Goal: Task Accomplishment & Management: Manage account settings

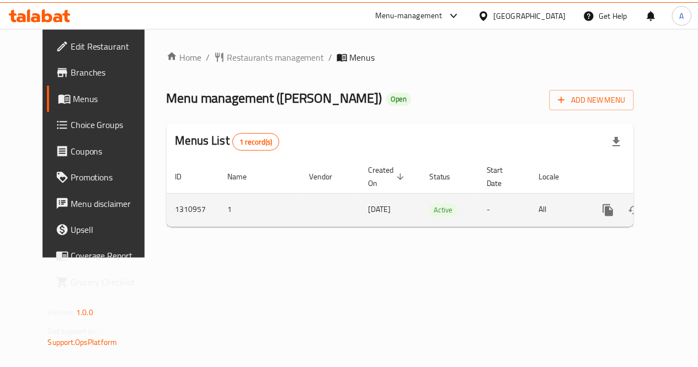
scroll to position [0, 4]
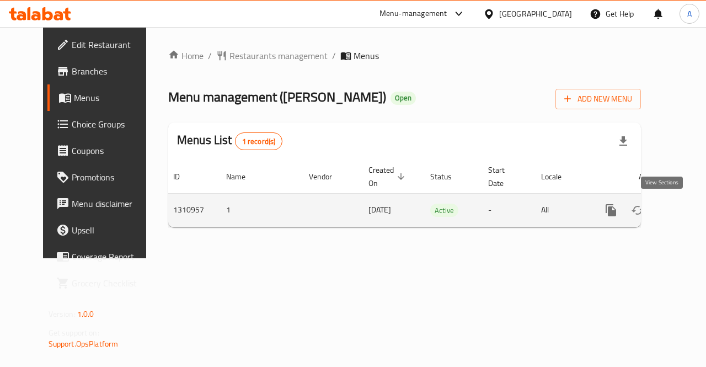
click at [684, 210] on icon "enhanced table" at bounding box center [690, 209] width 13 height 13
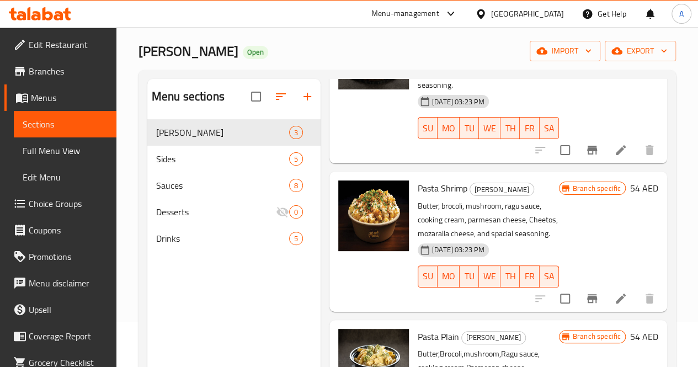
scroll to position [39, 0]
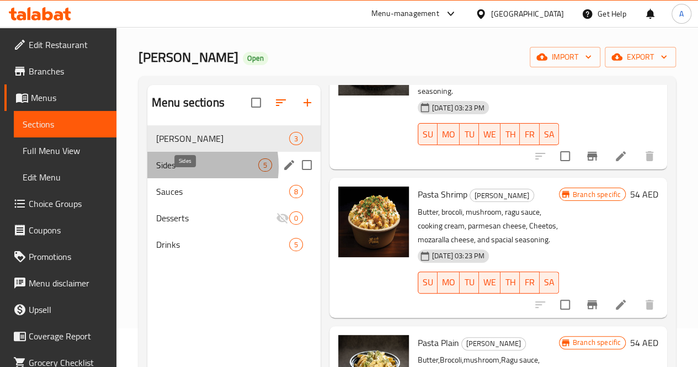
click at [180, 171] on span "Sides" at bounding box center [207, 164] width 102 height 13
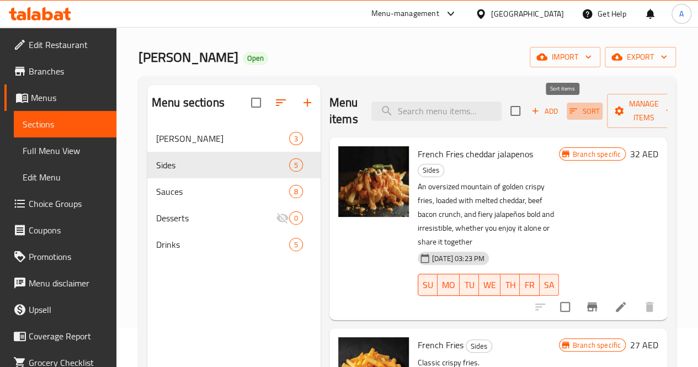
click at [568, 106] on icon "button" at bounding box center [573, 111] width 10 height 10
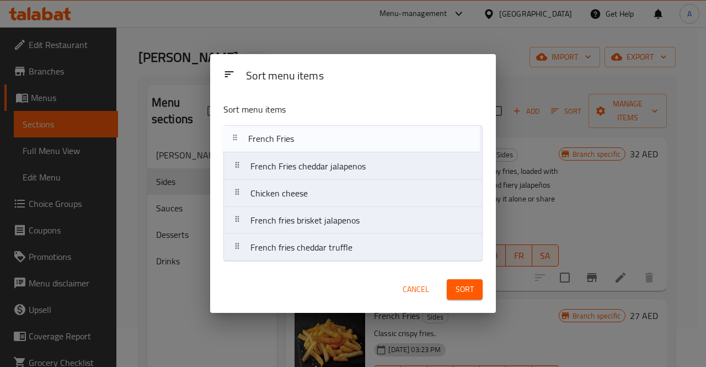
drag, startPoint x: 354, startPoint y: 176, endPoint x: 352, endPoint y: 145, distance: 31.0
click at [352, 145] on nav "French Fries cheddar jalapenos French Fries Chicken cheese French fries brisket…" at bounding box center [352, 193] width 259 height 136
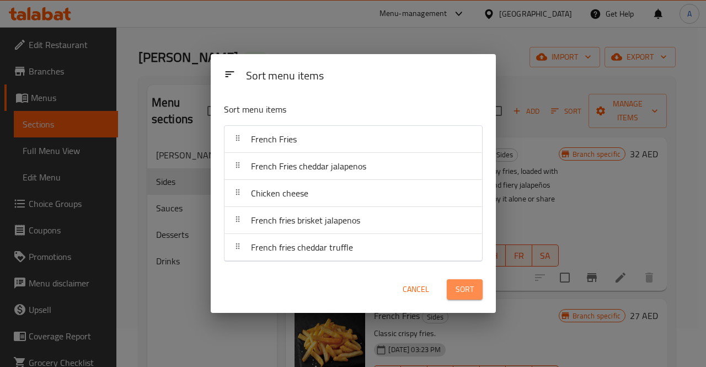
click at [460, 288] on span "Sort" at bounding box center [464, 289] width 18 height 14
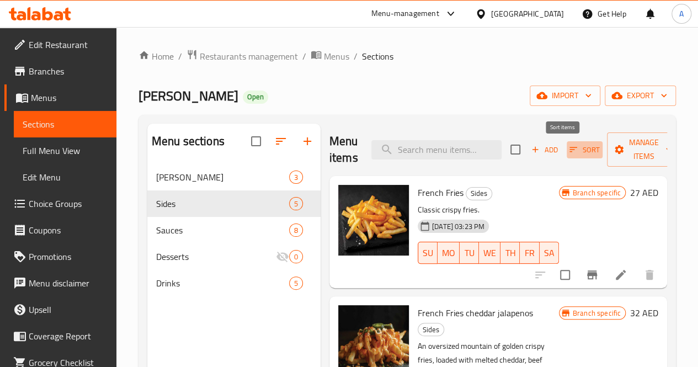
click at [568, 151] on icon "button" at bounding box center [573, 149] width 10 height 10
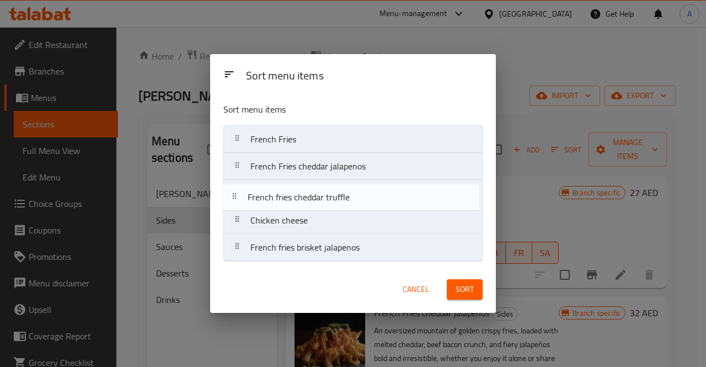
drag, startPoint x: 365, startPoint y: 253, endPoint x: 362, endPoint y: 198, distance: 55.2
click at [362, 198] on nav "French Fries French Fries cheddar jalapenos Chicken cheese French fries brisket…" at bounding box center [352, 193] width 259 height 136
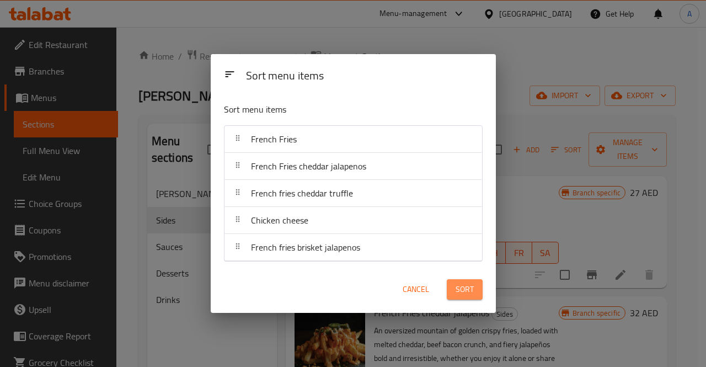
click at [469, 283] on span "Sort" at bounding box center [464, 289] width 18 height 14
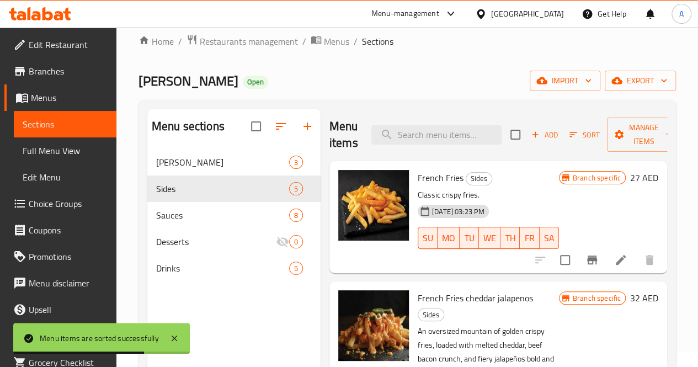
scroll to position [13, 0]
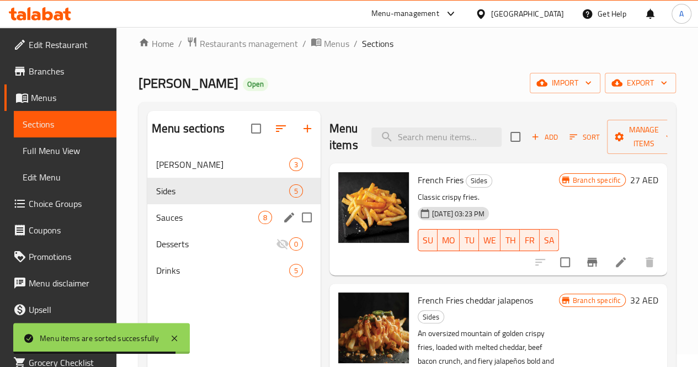
click at [179, 230] on div "Sauces 8" at bounding box center [233, 217] width 173 height 26
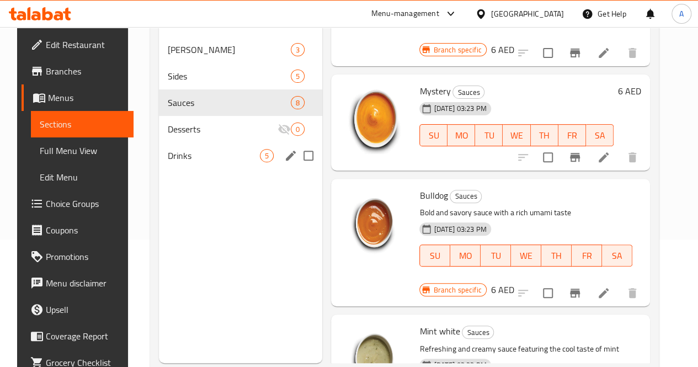
scroll to position [145, 0]
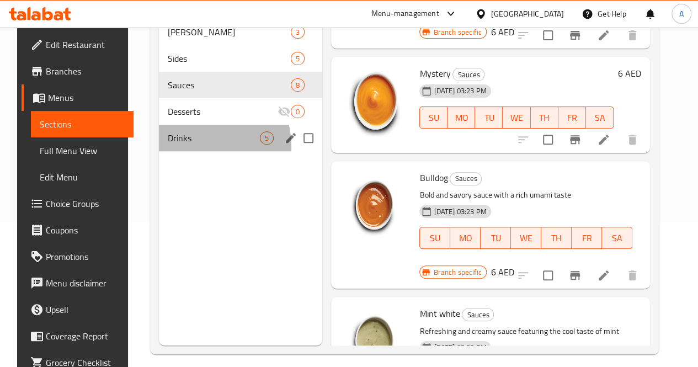
click at [178, 151] on div "Drinks 5" at bounding box center [241, 138] width 164 height 26
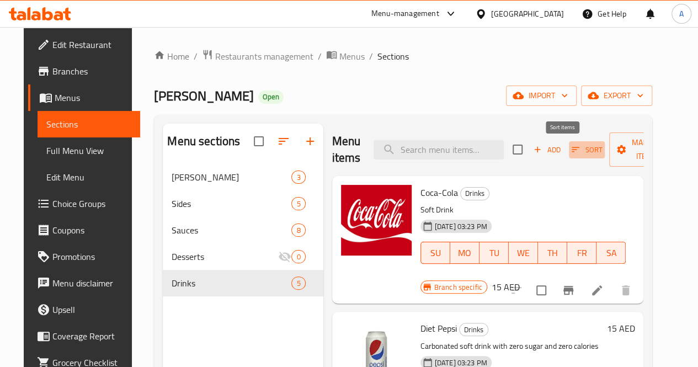
click at [572, 152] on icon "button" at bounding box center [576, 149] width 8 height 5
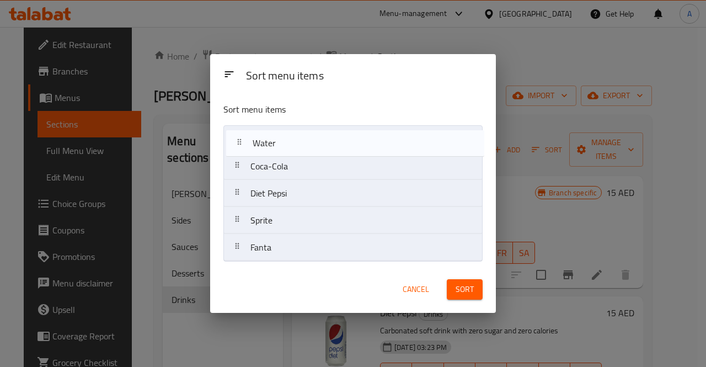
drag, startPoint x: 345, startPoint y: 253, endPoint x: 340, endPoint y: 144, distance: 108.7
click at [340, 144] on nav "Coca-Cola Diet Pepsi Sprite Fanta Water" at bounding box center [352, 193] width 259 height 136
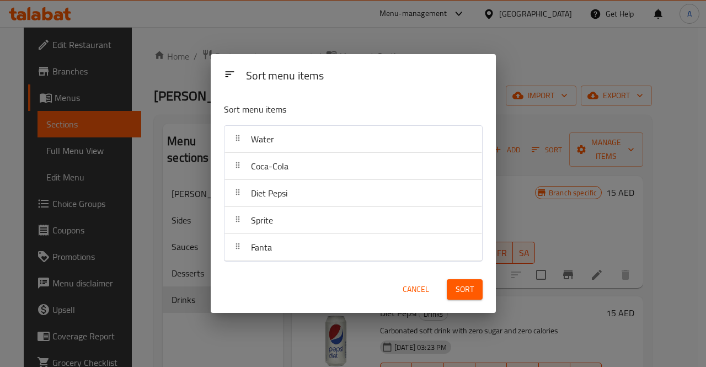
click at [471, 286] on span "Sort" at bounding box center [464, 289] width 18 height 14
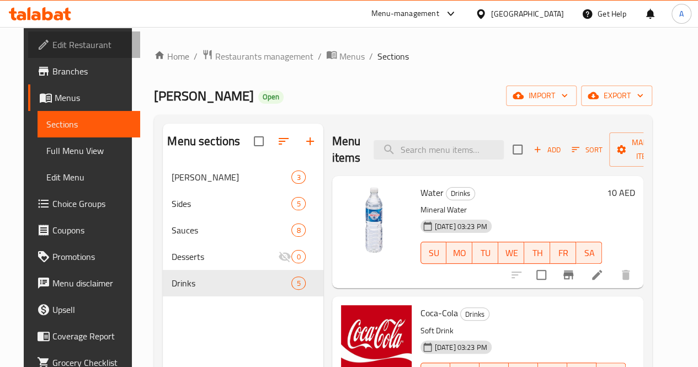
click at [65, 45] on span "Edit Restaurant" at bounding box center [91, 44] width 79 height 13
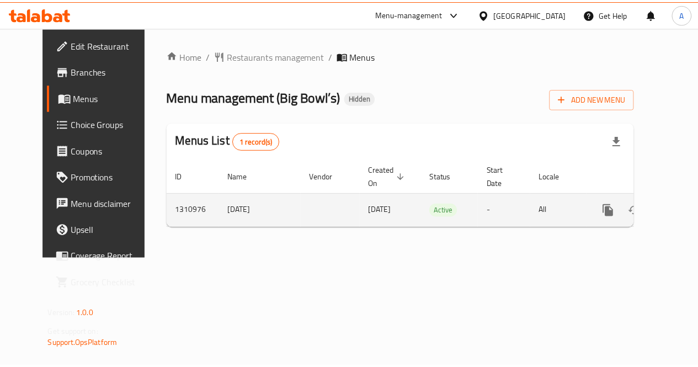
scroll to position [0, 4]
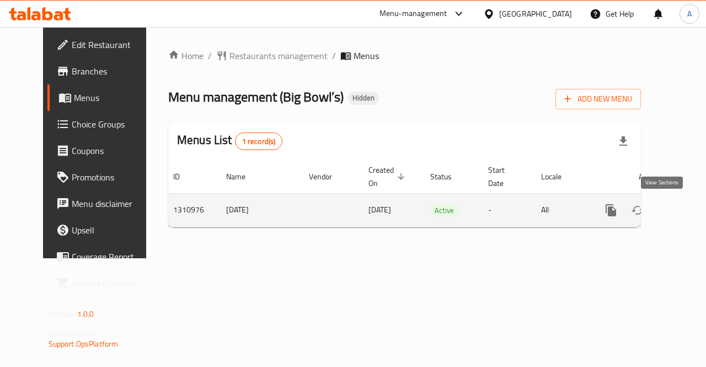
click at [684, 211] on icon "enhanced table" at bounding box center [690, 209] width 13 height 13
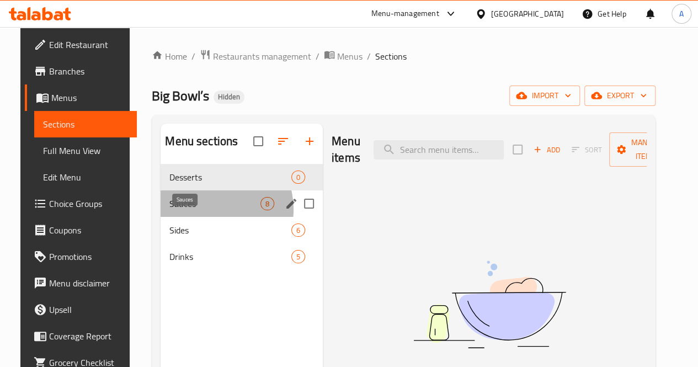
click at [199, 210] on span "Sauces" at bounding box center [214, 203] width 91 height 13
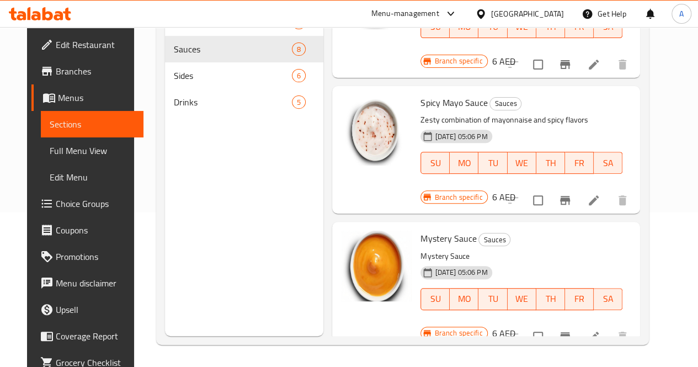
scroll to position [655, 0]
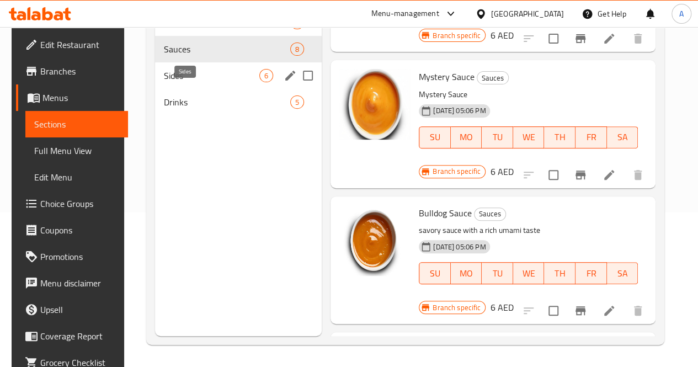
click at [200, 82] on span "Sides" at bounding box center [211, 75] width 95 height 13
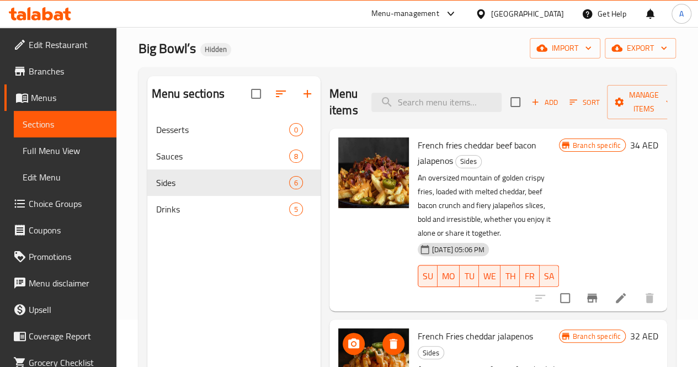
scroll to position [47, 0]
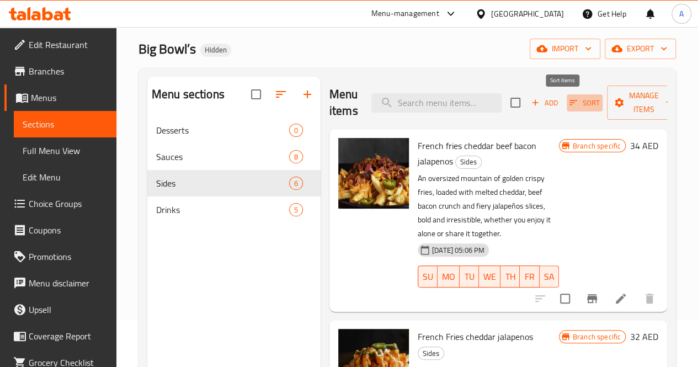
click at [568, 107] on icon "button" at bounding box center [573, 103] width 10 height 10
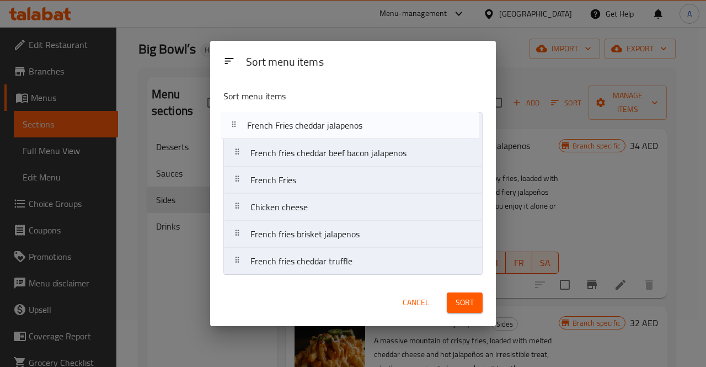
drag, startPoint x: 414, startPoint y: 159, endPoint x: 410, endPoint y: 128, distance: 31.1
click at [410, 128] on nav "French fries cheddar beef bacon jalapenos French Fries cheddar jalapenos French…" at bounding box center [352, 193] width 259 height 163
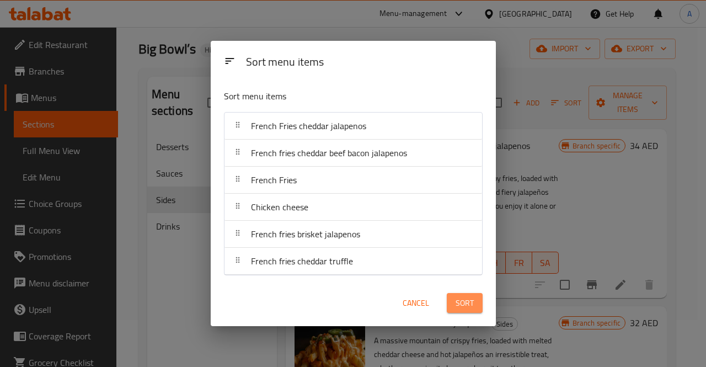
click at [471, 304] on span "Sort" at bounding box center [464, 303] width 18 height 14
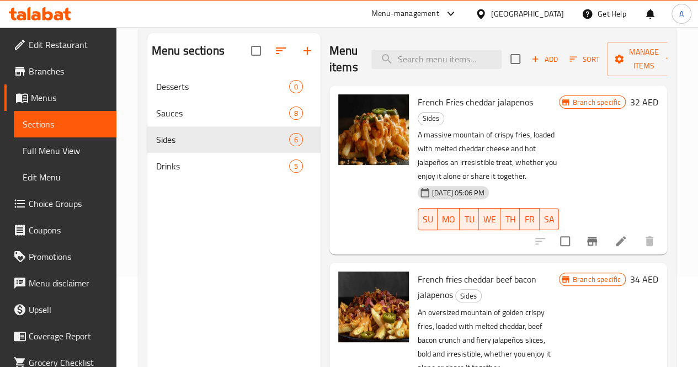
scroll to position [90, 0]
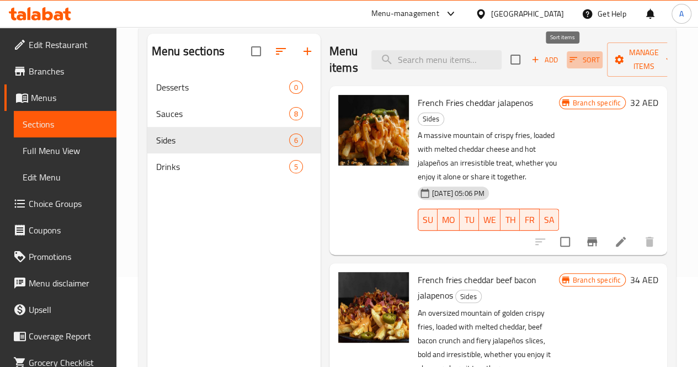
click at [568, 62] on icon "button" at bounding box center [573, 60] width 10 height 10
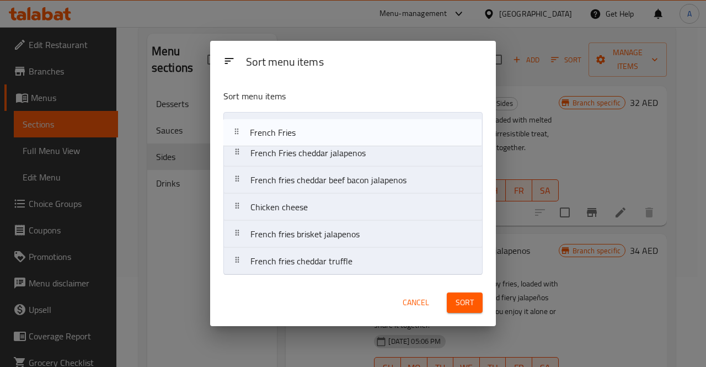
drag, startPoint x: 365, startPoint y: 181, endPoint x: 364, endPoint y: 131, distance: 50.7
click at [364, 131] on nav "French Fries cheddar jalapenos French fries cheddar beef bacon jalapenos French…" at bounding box center [352, 193] width 259 height 163
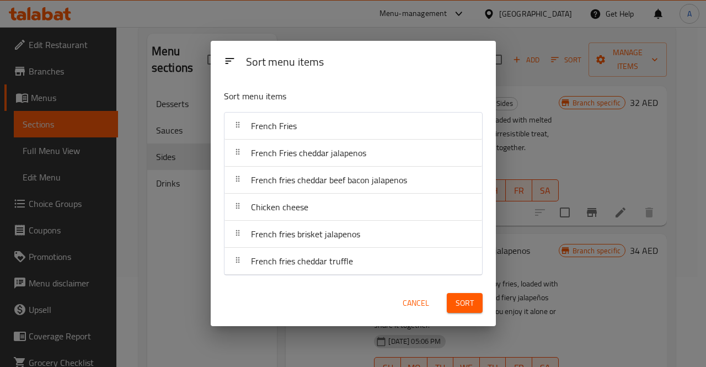
click at [474, 303] on button "Sort" at bounding box center [465, 303] width 36 height 20
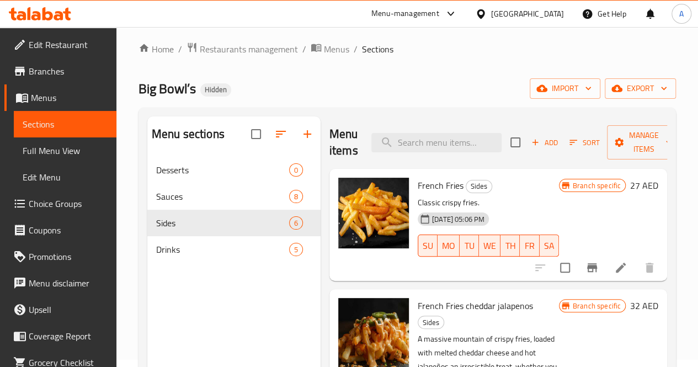
scroll to position [0, 0]
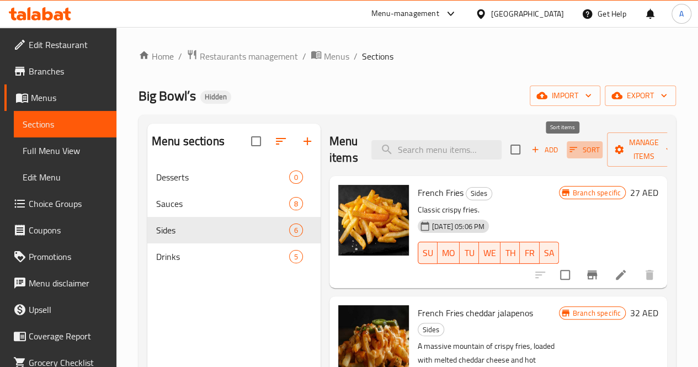
click at [568, 146] on icon "button" at bounding box center [573, 149] width 10 height 10
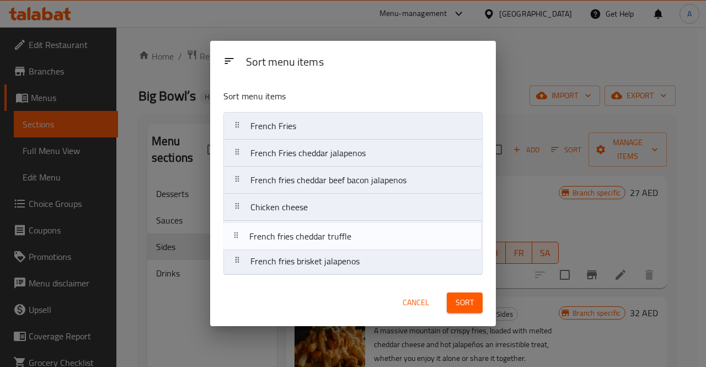
drag, startPoint x: 386, startPoint y: 256, endPoint x: 386, endPoint y: 226, distance: 30.3
click at [386, 226] on nav "French Fries French Fries cheddar jalapenos French fries cheddar beef bacon jal…" at bounding box center [352, 193] width 259 height 163
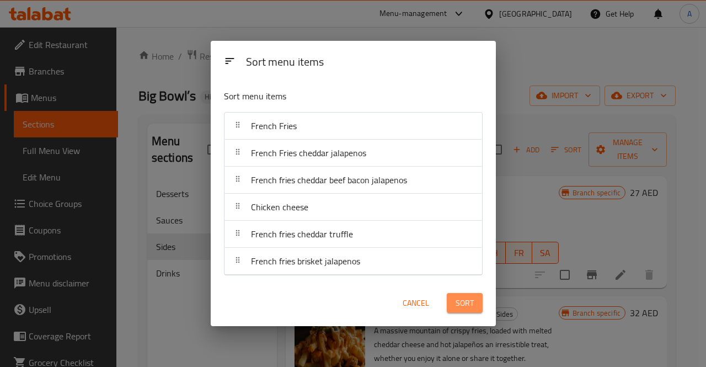
click at [463, 304] on span "Sort" at bounding box center [464, 303] width 18 height 14
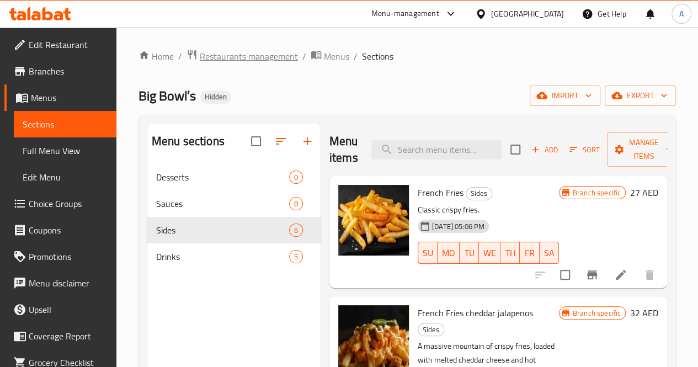
click at [250, 58] on span "Restaurants management" at bounding box center [249, 56] width 98 height 13
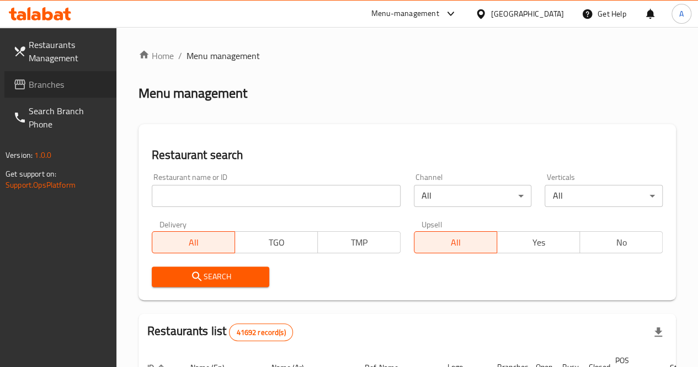
click at [42, 82] on span "Branches" at bounding box center [68, 84] width 79 height 13
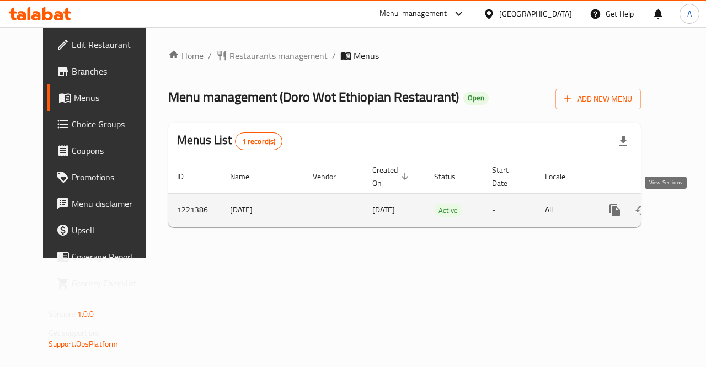
click at [688, 210] on icon "enhanced table" at bounding box center [694, 209] width 13 height 13
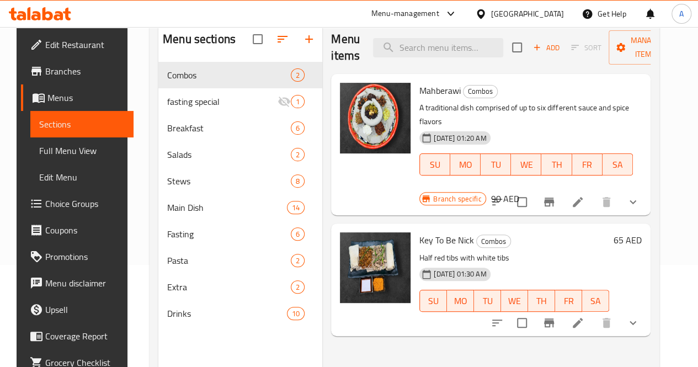
scroll to position [101, 0]
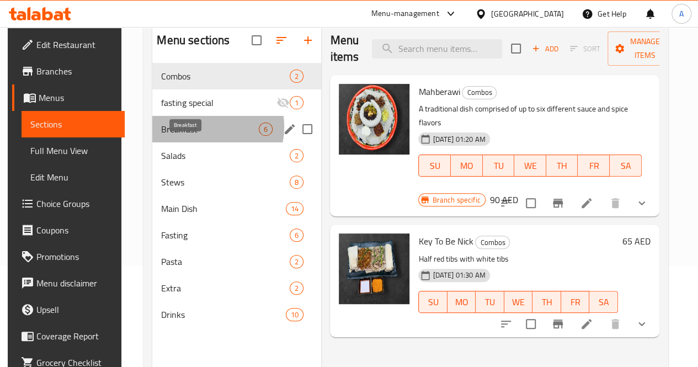
click at [197, 136] on span "Breakfast" at bounding box center [210, 128] width 98 height 13
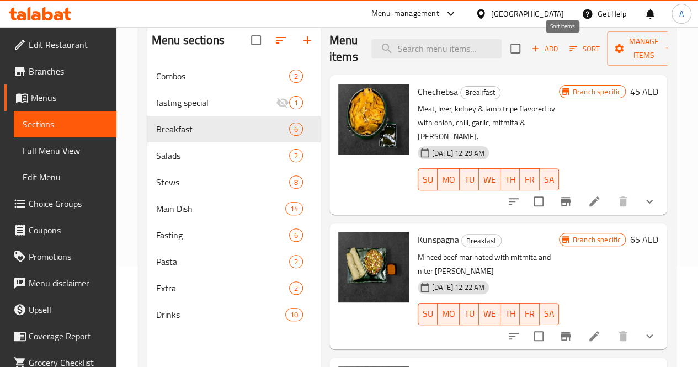
click at [568, 49] on icon "button" at bounding box center [573, 49] width 10 height 10
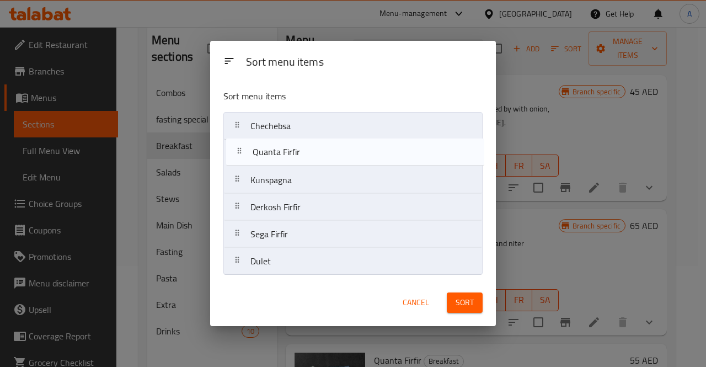
drag, startPoint x: 336, startPoint y: 183, endPoint x: 339, endPoint y: 151, distance: 31.5
click at [339, 151] on nav "Chechebsa Kunspagna Quanta Firfir Derkosh Firfir Sega Firfir Dulet" at bounding box center [352, 193] width 259 height 163
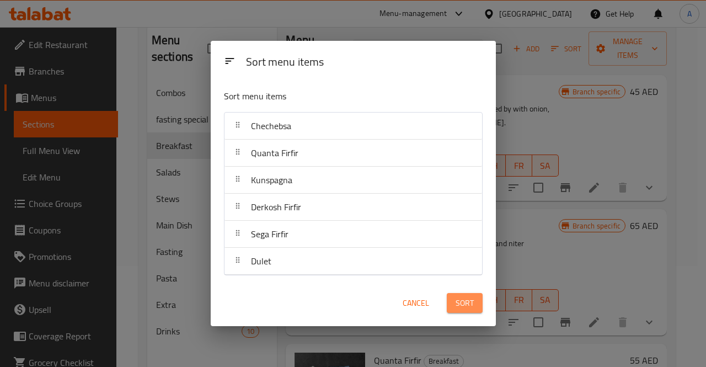
click at [468, 301] on span "Sort" at bounding box center [464, 303] width 18 height 14
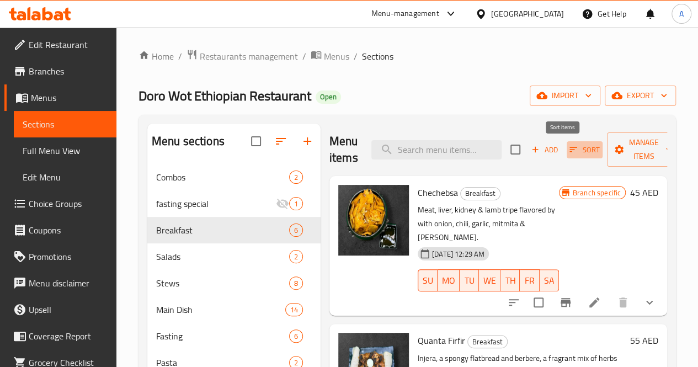
click at [569, 152] on icon "button" at bounding box center [573, 149] width 8 height 5
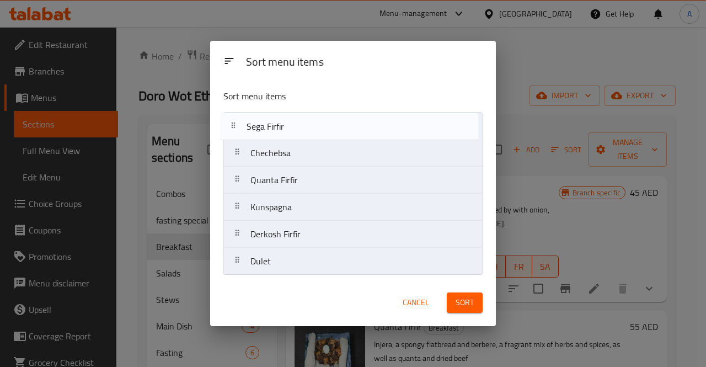
drag, startPoint x: 358, startPoint y: 233, endPoint x: 354, endPoint y: 121, distance: 112.0
click at [354, 121] on nav "Chechebsa Quanta Firfir Kunspagna Derkosh Firfir Sega Firfir Dulet" at bounding box center [352, 193] width 259 height 163
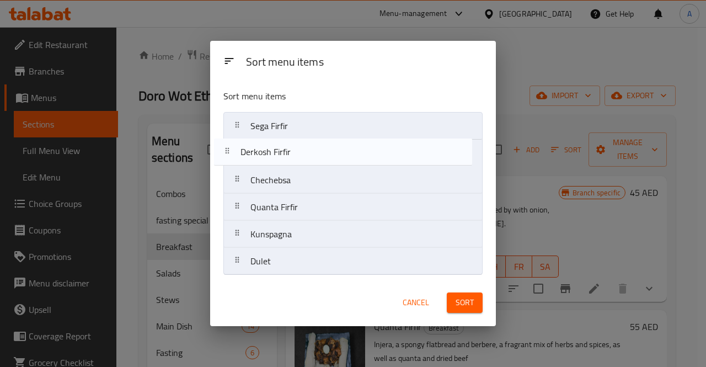
drag, startPoint x: 304, startPoint y: 233, endPoint x: 297, endPoint y: 142, distance: 91.2
click at [297, 142] on nav "Sega Firfir Chechebsa Quanta Firfir Kunspagna Derkosh Firfir Dulet" at bounding box center [352, 193] width 259 height 163
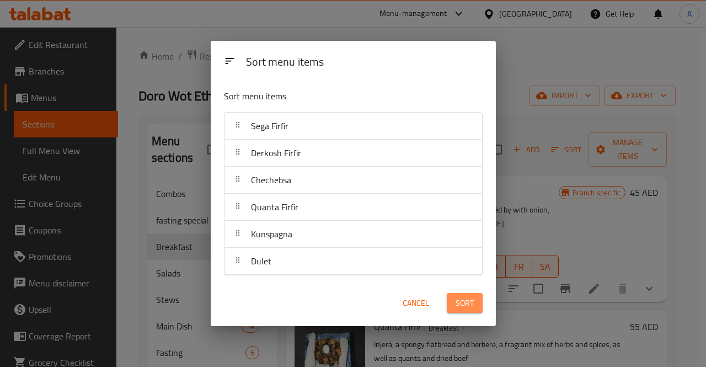
click at [462, 298] on span "Sort" at bounding box center [464, 303] width 18 height 14
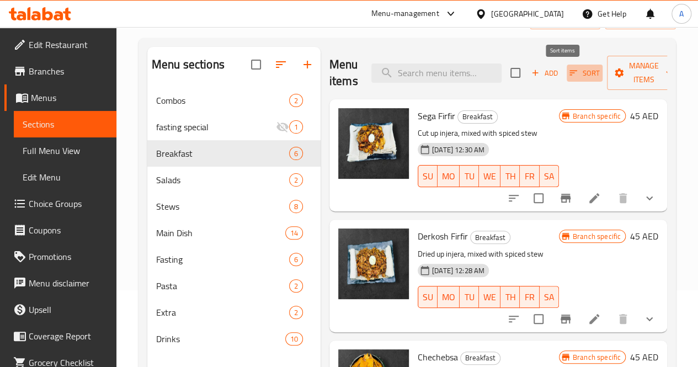
click at [568, 72] on icon "button" at bounding box center [573, 73] width 10 height 10
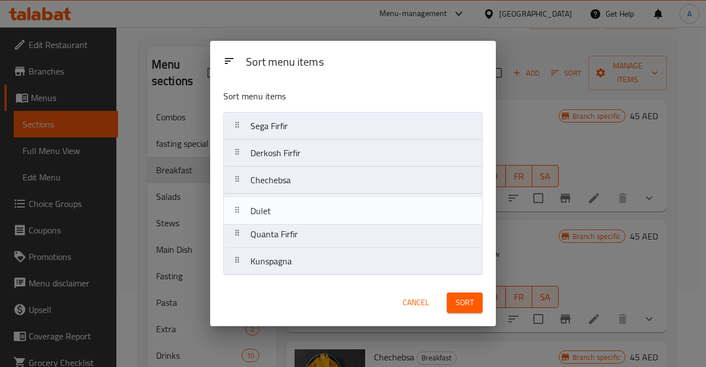
drag, startPoint x: 331, startPoint y: 258, endPoint x: 331, endPoint y: 202, distance: 55.1
click at [331, 202] on nav "Sega Firfir Derkosh Firfir Chechebsa Quanta Firfir Kunspagna Dulet" at bounding box center [352, 193] width 259 height 163
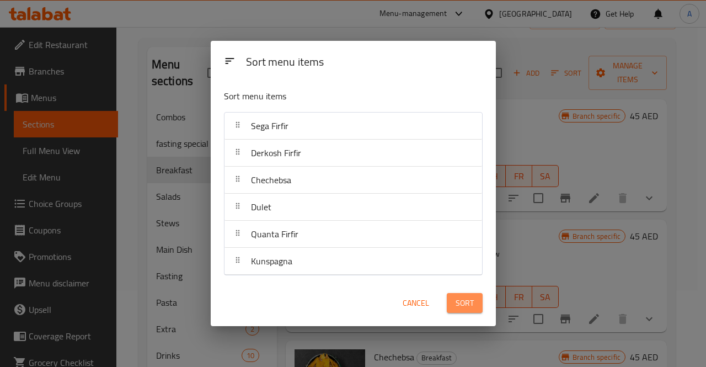
click at [463, 293] on button "Sort" at bounding box center [465, 303] width 36 height 20
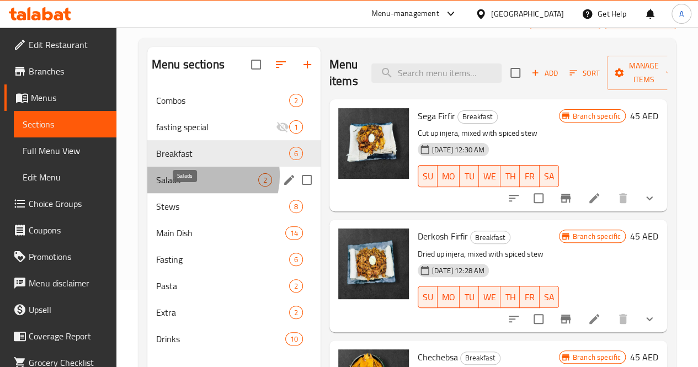
click at [201, 186] on span "Salads" at bounding box center [207, 179] width 102 height 13
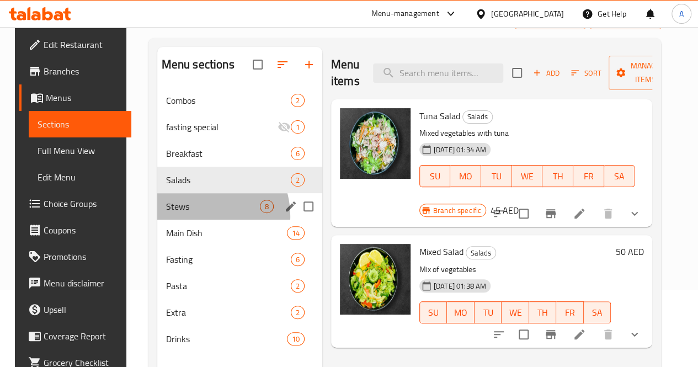
click at [189, 219] on div "Stews 8" at bounding box center [239, 206] width 165 height 26
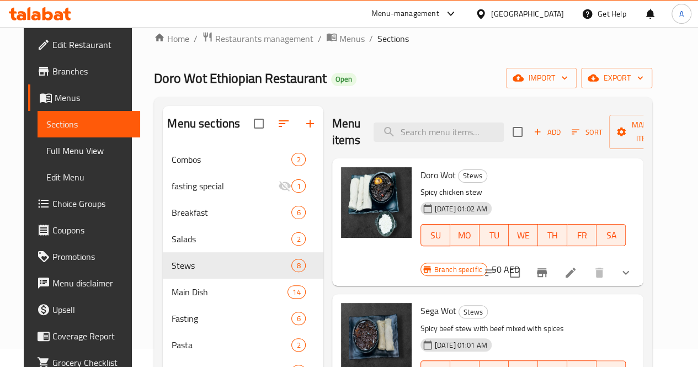
scroll to position [17, 0]
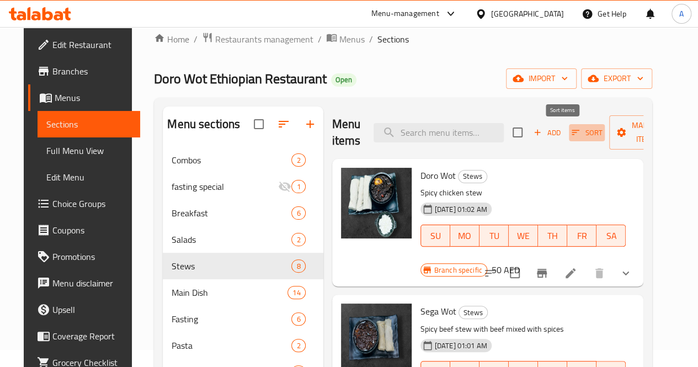
click at [572, 135] on icon "button" at bounding box center [576, 132] width 8 height 5
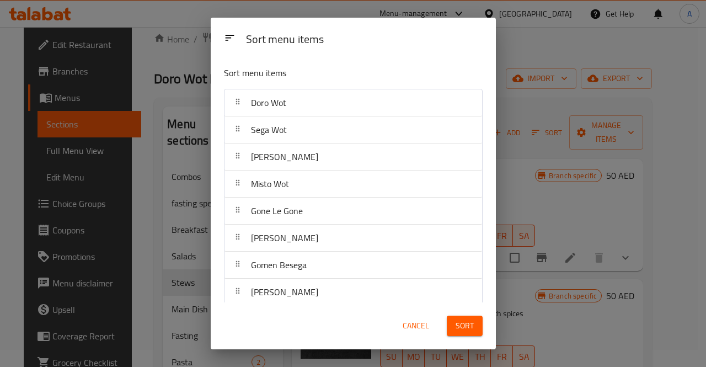
drag, startPoint x: 348, startPoint y: 163, endPoint x: 348, endPoint y: 110, distance: 52.9
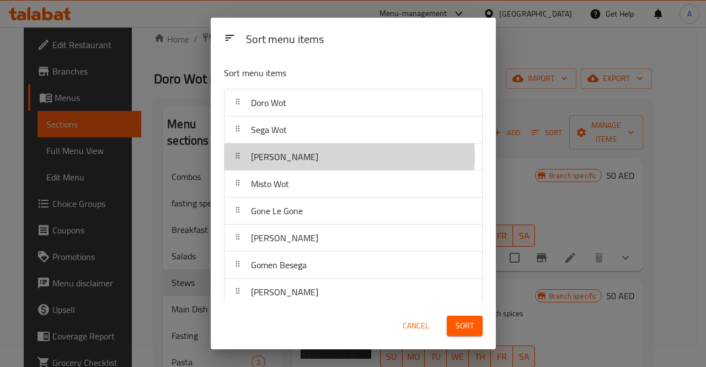
drag, startPoint x: 348, startPoint y: 110, endPoint x: 311, endPoint y: 155, distance: 58.3
click at [311, 155] on div "Alicha Wot" at bounding box center [353, 156] width 249 height 26
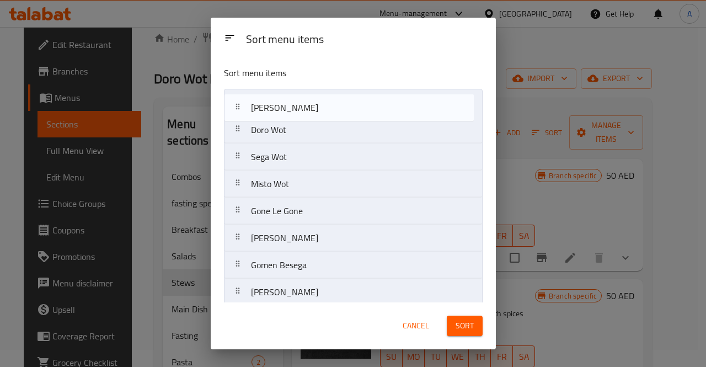
drag, startPoint x: 311, startPoint y: 155, endPoint x: 313, endPoint y: 101, distance: 54.1
click at [313, 101] on nav "Doro Wot Sega Wot Alicha Wot Misto Wot Gone Le Gone Misir Besega Gomen Besega S…" at bounding box center [353, 197] width 259 height 217
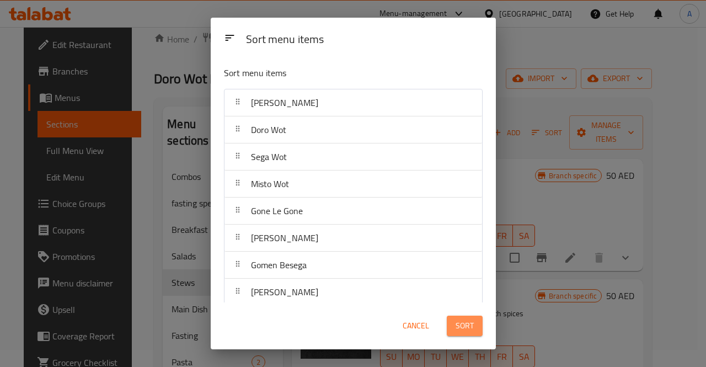
click at [467, 326] on span "Sort" at bounding box center [464, 326] width 18 height 14
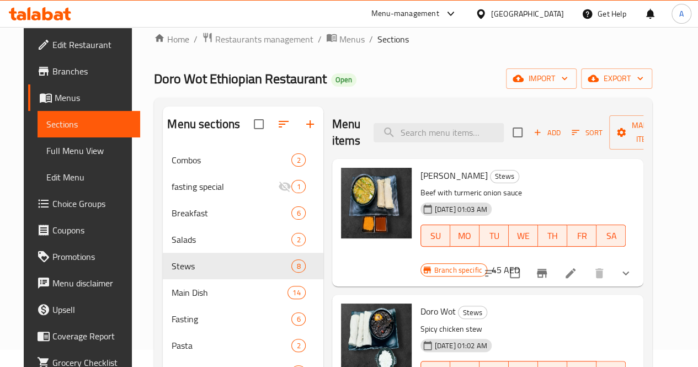
scroll to position [154, 0]
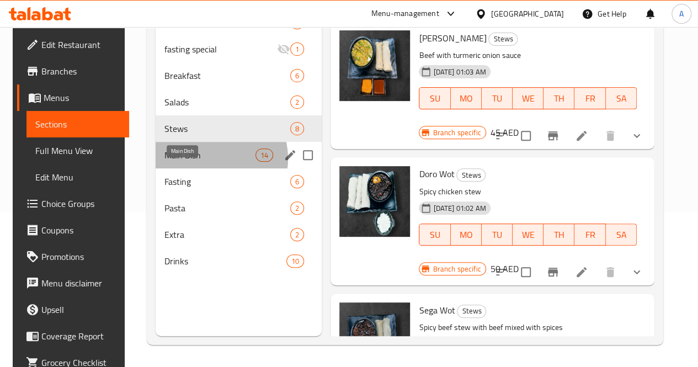
click at [199, 162] on span "Main Dish" at bounding box center [209, 154] width 91 height 13
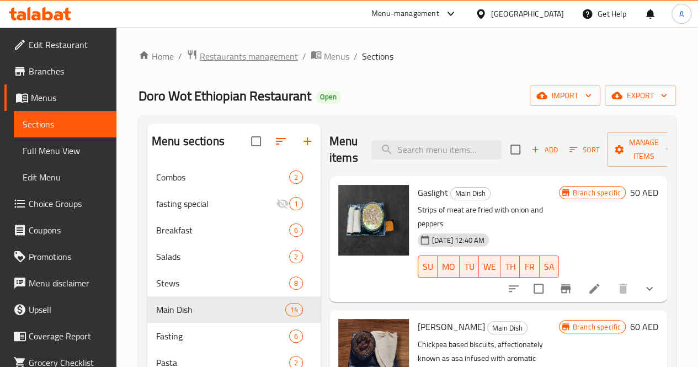
click at [258, 56] on span "Restaurants management" at bounding box center [249, 56] width 98 height 13
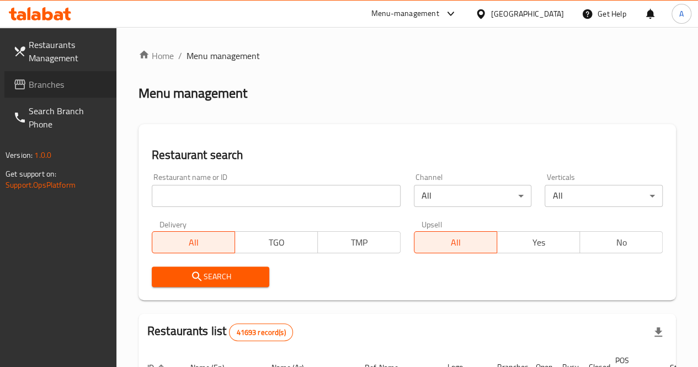
click at [53, 79] on span "Branches" at bounding box center [68, 84] width 79 height 13
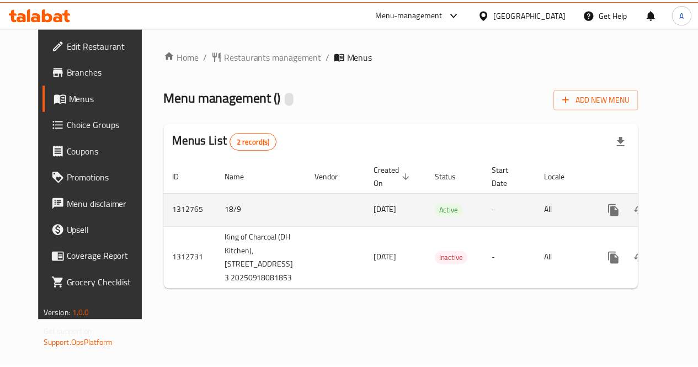
scroll to position [0, 4]
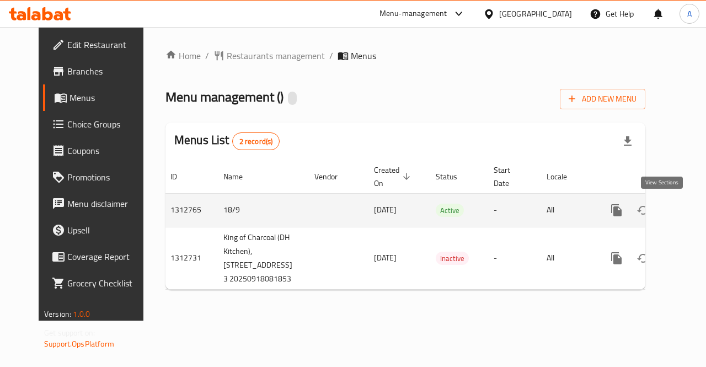
click at [689, 212] on icon "enhanced table" at bounding box center [695, 209] width 13 height 13
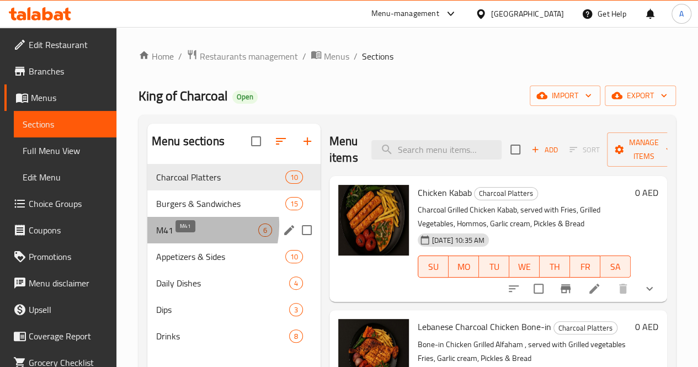
click at [179, 237] on span "M41" at bounding box center [207, 229] width 102 height 13
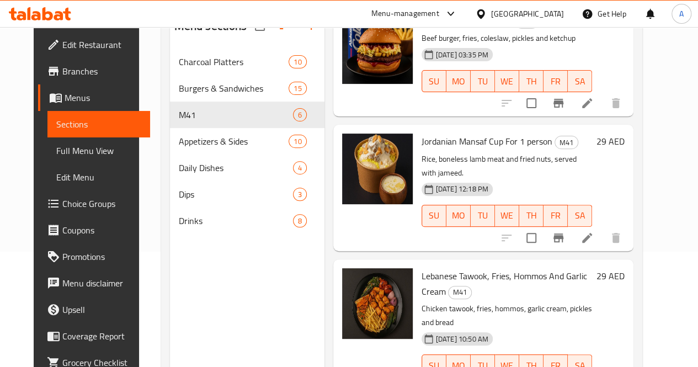
scroll to position [119, 0]
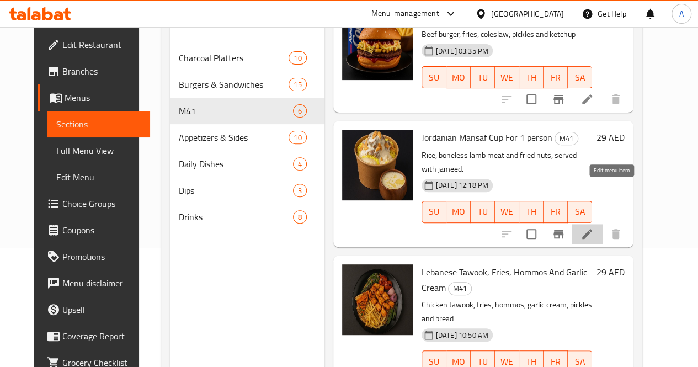
click at [593, 227] on icon at bounding box center [586, 233] width 13 height 13
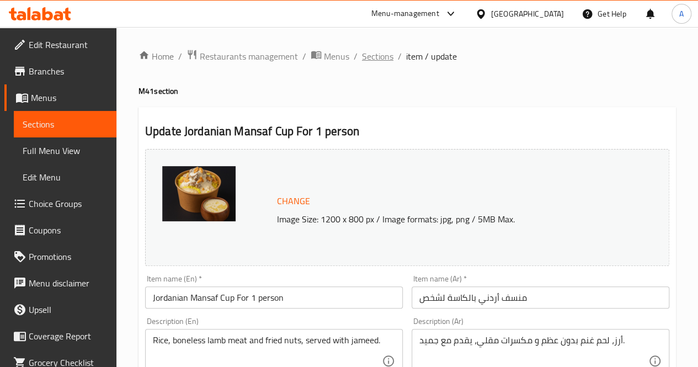
click at [378, 57] on span "Sections" at bounding box center [377, 56] width 31 height 13
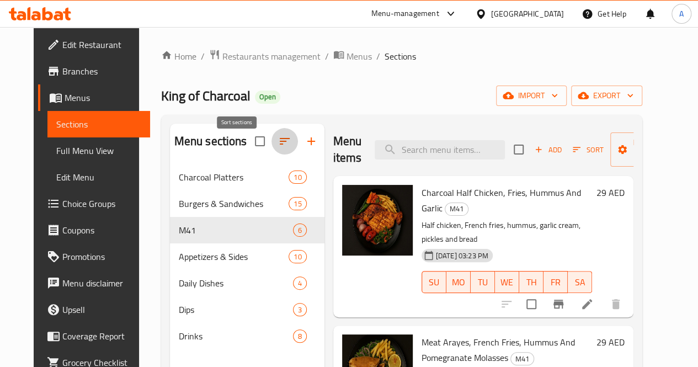
click at [278, 148] on icon "button" at bounding box center [284, 141] width 13 height 13
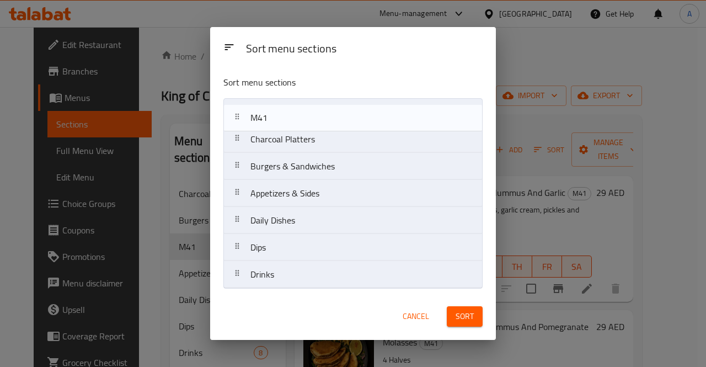
drag, startPoint x: 287, startPoint y: 168, endPoint x: 287, endPoint y: 114, distance: 54.0
click at [287, 114] on nav "Charcoal Platters Burgers & Sandwiches M41 Appetizers & Sides Daily Dishes Dips…" at bounding box center [352, 193] width 259 height 190
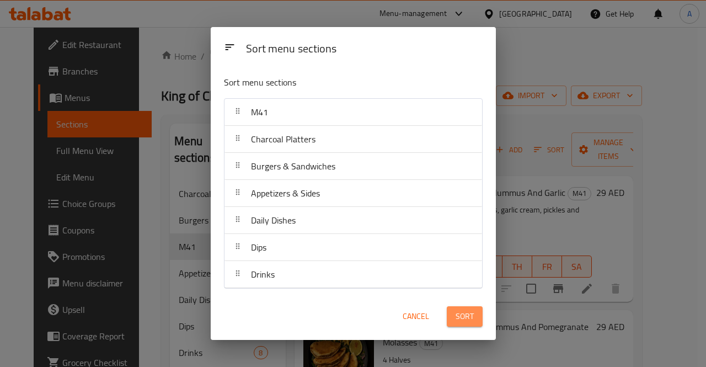
click at [472, 325] on button "Sort" at bounding box center [465, 316] width 36 height 20
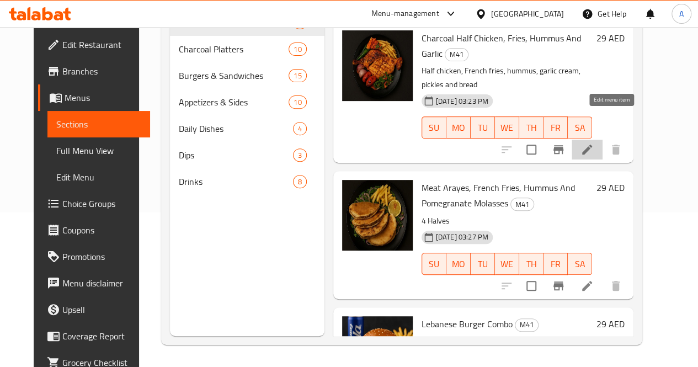
click at [593, 143] on icon at bounding box center [586, 149] width 13 height 13
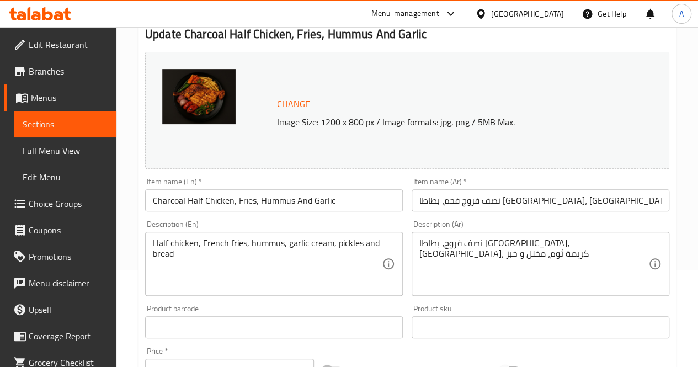
scroll to position [101, 0]
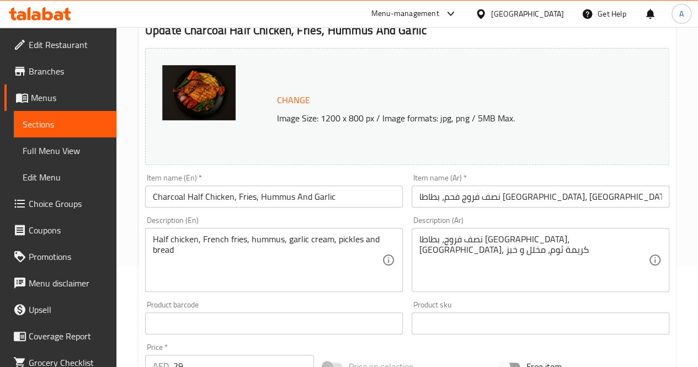
click at [345, 195] on input "Charcoal Half Chicken, Fries, Hummus And Garlic" at bounding box center [274, 196] width 258 height 22
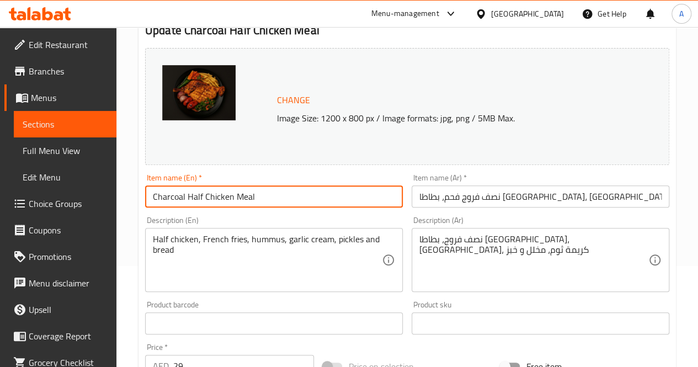
scroll to position [428, 0]
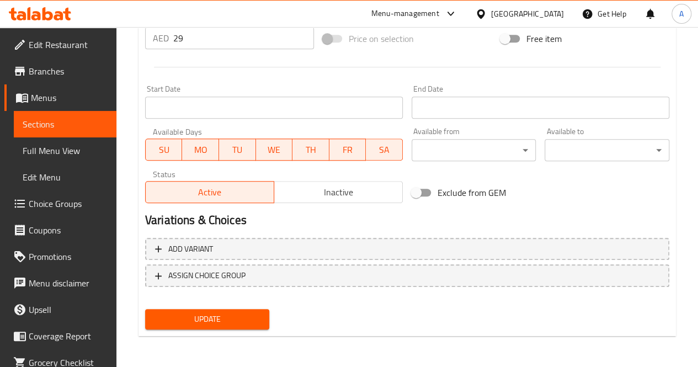
type input "Charcoal Half Chicken Meal"
click at [247, 319] on span "Update" at bounding box center [207, 319] width 107 height 14
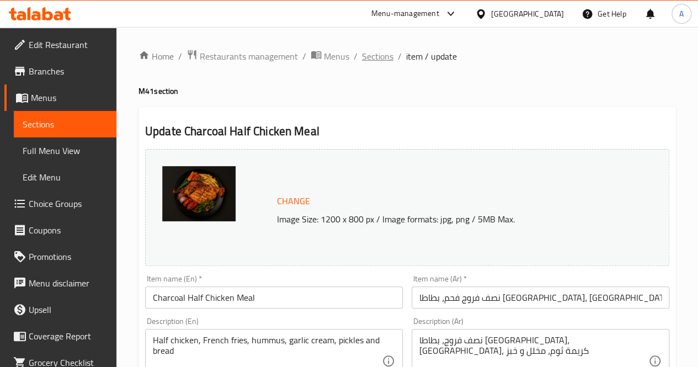
click at [372, 56] on span "Sections" at bounding box center [377, 56] width 31 height 13
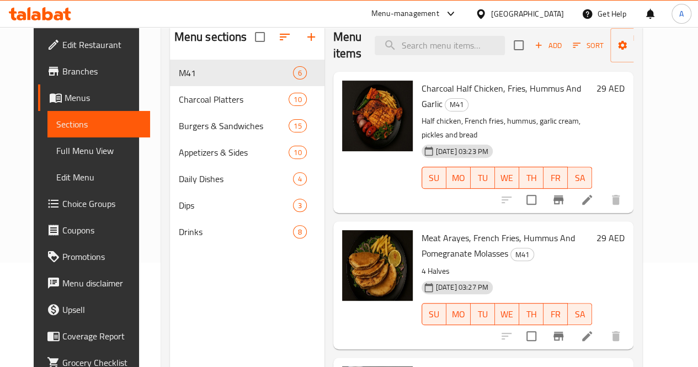
scroll to position [119, 0]
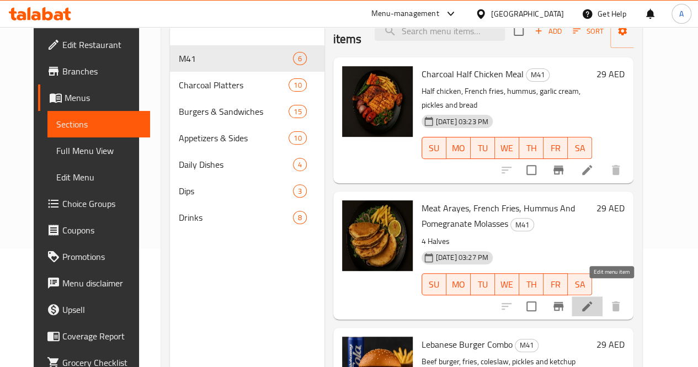
click at [593, 299] on icon at bounding box center [586, 305] width 13 height 13
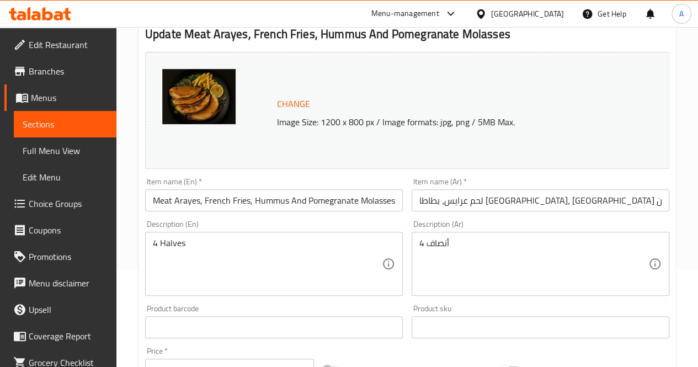
scroll to position [98, 0]
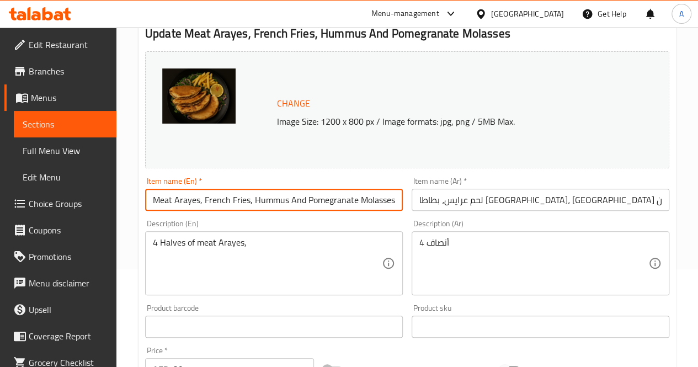
drag, startPoint x: 202, startPoint y: 200, endPoint x: 399, endPoint y: 203, distance: 196.9
click at [399, 203] on input "Meat Arayes, French Fries, Hummus And Pomegranate Molasses" at bounding box center [274, 200] width 258 height 22
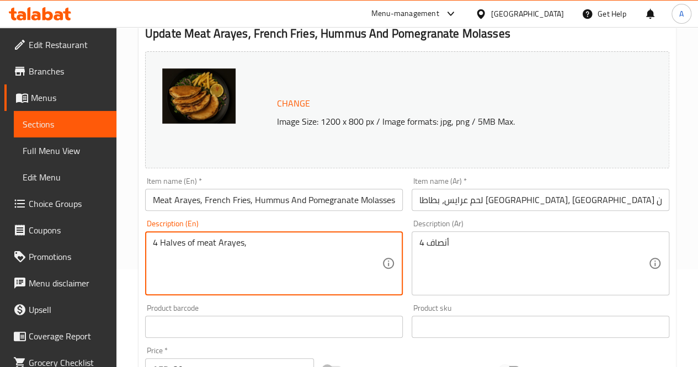
paste textarea "French Fries, Hummus And Pomegranate Molasses"
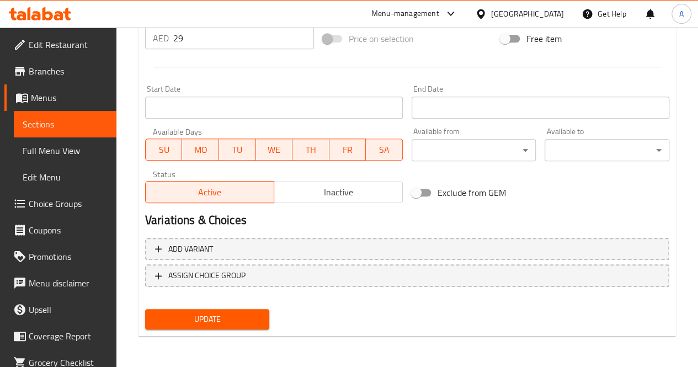
scroll to position [0, 0]
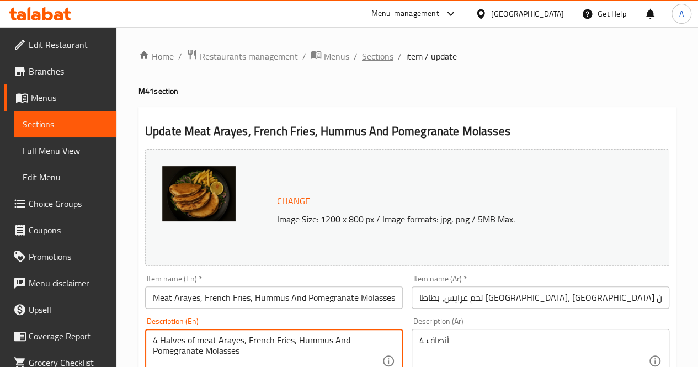
type textarea "4 Halves of meat Arayes, French Fries, Hummus And Pomegranate Molasses"
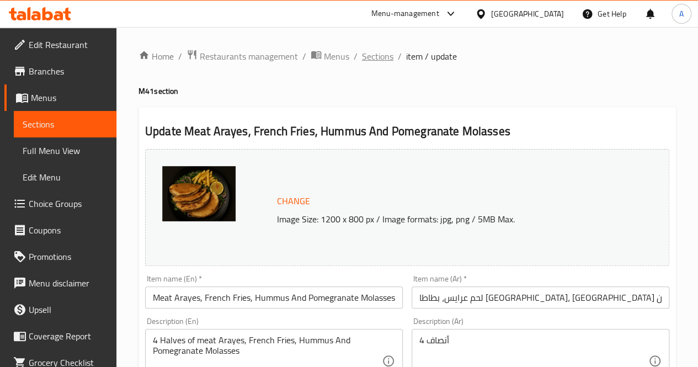
click at [377, 54] on span "Sections" at bounding box center [377, 56] width 31 height 13
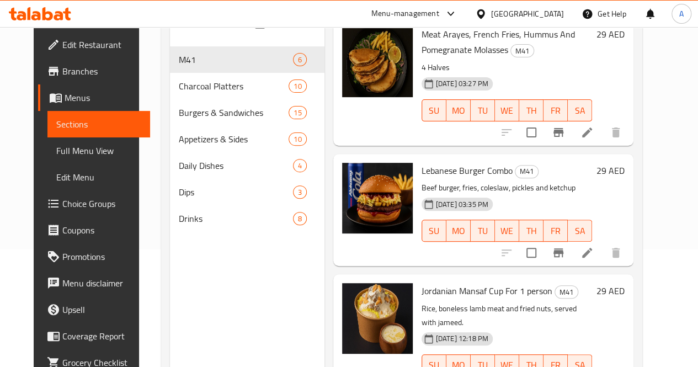
scroll to position [175, 0]
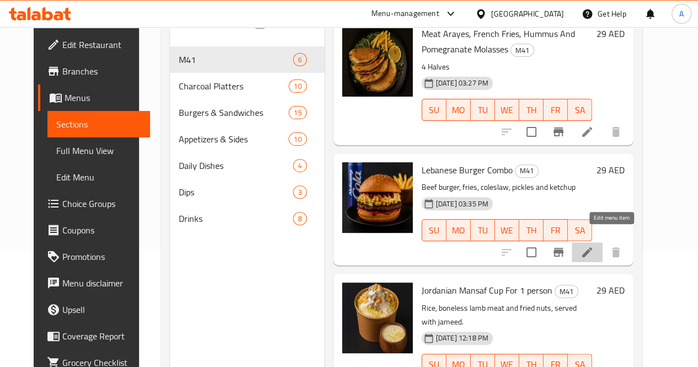
click at [593, 245] on icon at bounding box center [586, 251] width 13 height 13
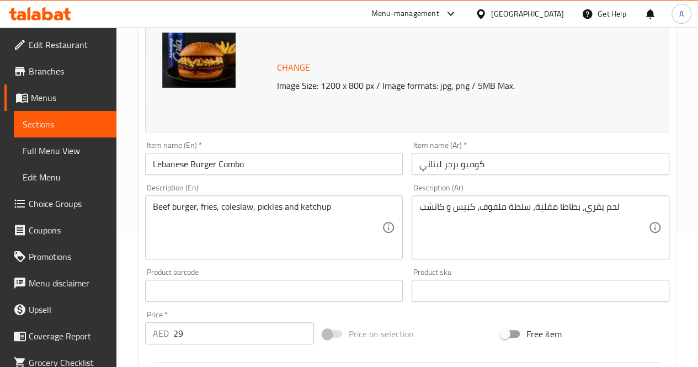
scroll to position [135, 0]
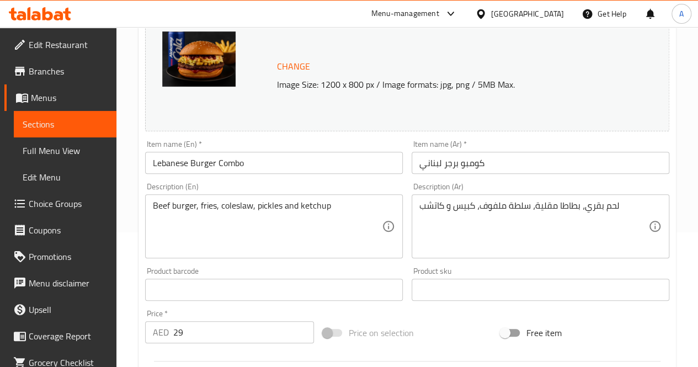
click at [256, 165] on input "Lebanese Burger Combo" at bounding box center [274, 163] width 258 height 22
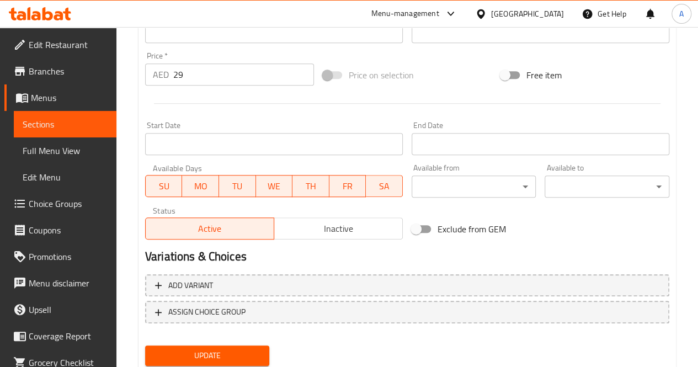
scroll to position [428, 0]
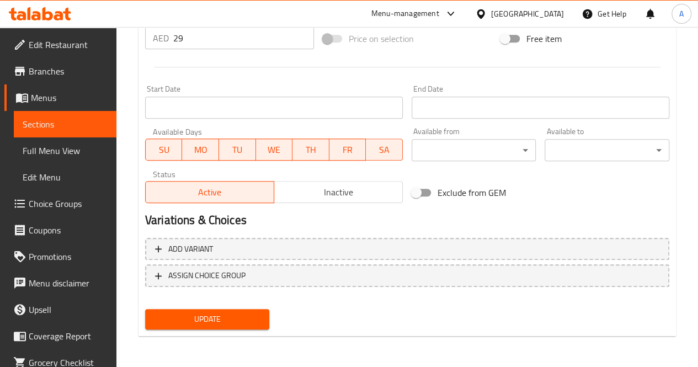
type input "Lebanese Burger Meal"
click at [243, 322] on span "Update" at bounding box center [207, 319] width 107 height 14
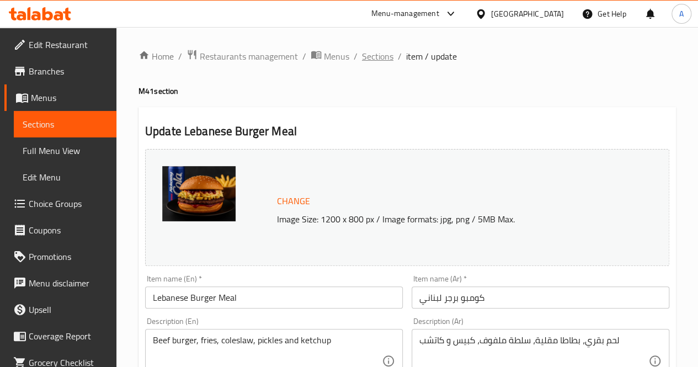
click at [369, 53] on span "Sections" at bounding box center [377, 56] width 31 height 13
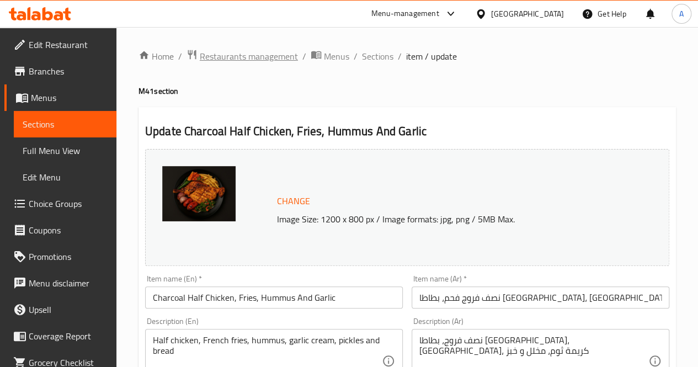
click at [239, 56] on span "Restaurants management" at bounding box center [249, 56] width 98 height 13
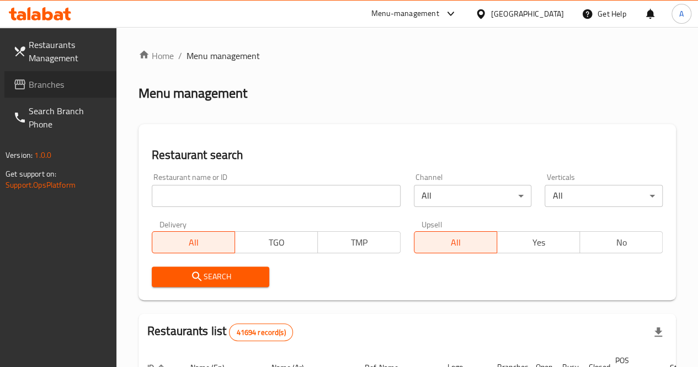
click at [32, 86] on span "Branches" at bounding box center [68, 84] width 79 height 13
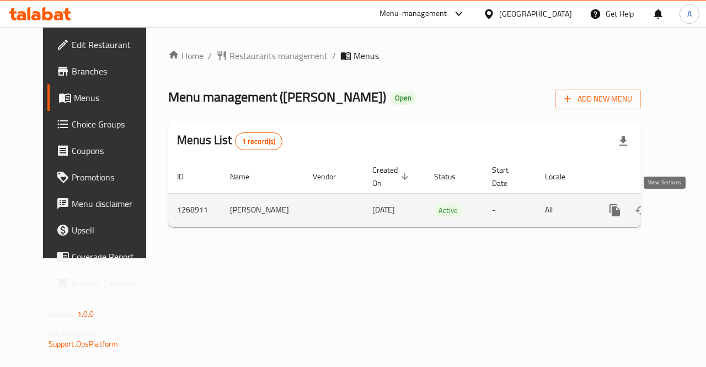
click at [689, 209] on icon "enhanced table" at bounding box center [694, 210] width 10 height 10
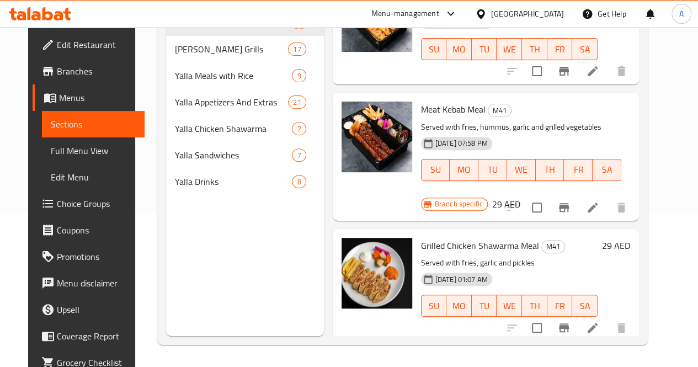
scroll to position [318, 0]
click at [458, 120] on p "Served with fries, hummus, garlic and grilled vegetables" at bounding box center [521, 127] width 200 height 14
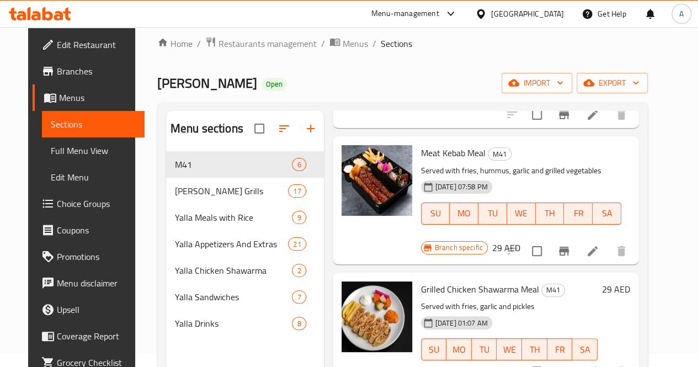
scroll to position [423, 0]
